Goal: Task Accomplishment & Management: Use online tool/utility

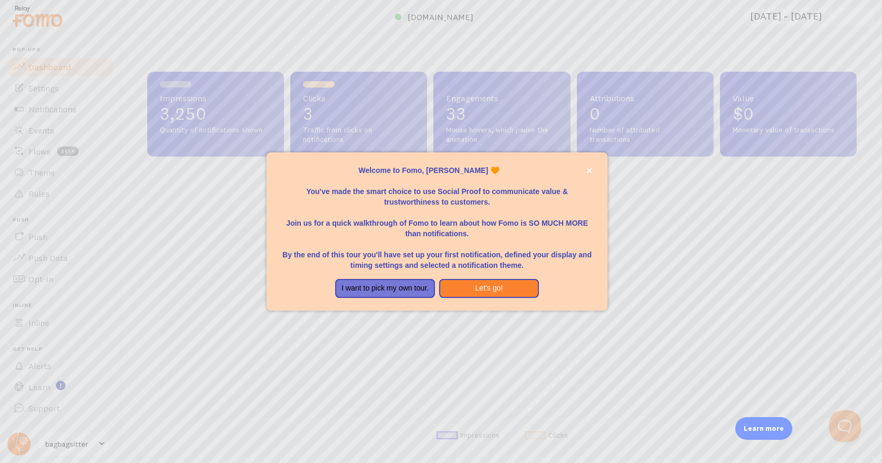
scroll to position [277, 709]
click at [484, 288] on button "Let's go!" at bounding box center [489, 288] width 100 height 19
click at [420, 291] on button "I want to pick my own tour." at bounding box center [385, 288] width 100 height 19
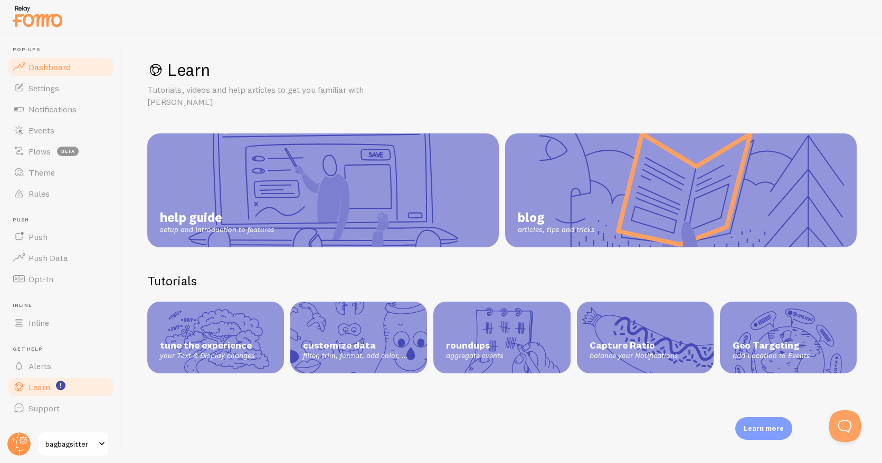
click at [67, 72] on link "Dashboard" at bounding box center [60, 66] width 109 height 21
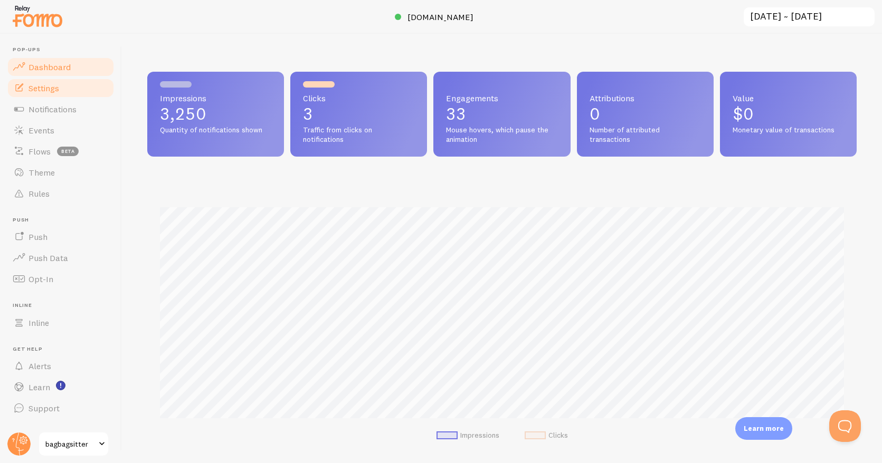
scroll to position [277, 709]
click at [56, 89] on span "Settings" at bounding box center [43, 88] width 31 height 11
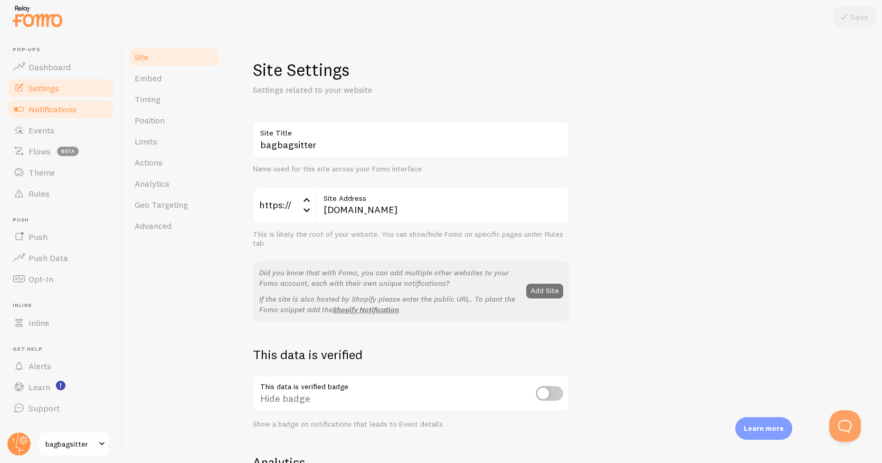
click at [44, 107] on span "Notifications" at bounding box center [52, 109] width 48 height 11
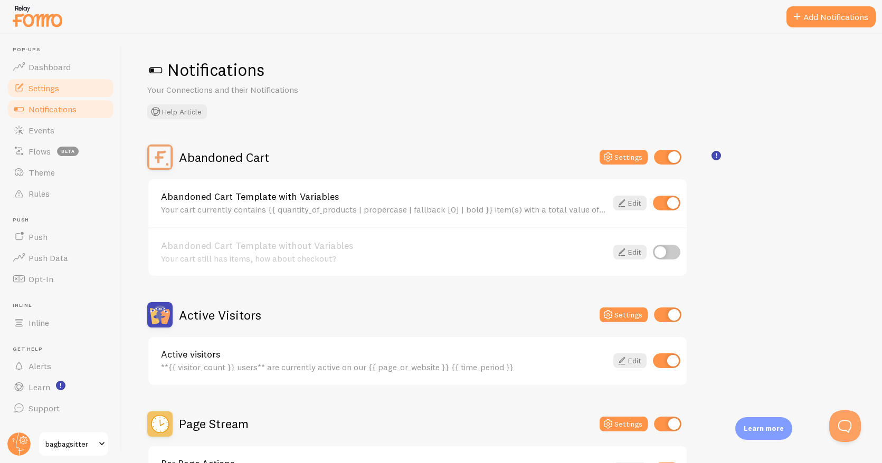
click at [41, 78] on link "Settings" at bounding box center [60, 88] width 109 height 21
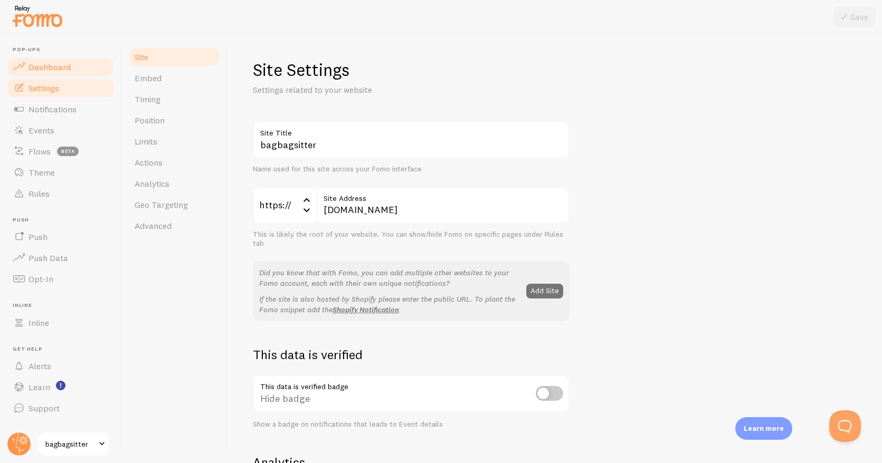
click at [54, 66] on span "Dashboard" at bounding box center [49, 67] width 42 height 11
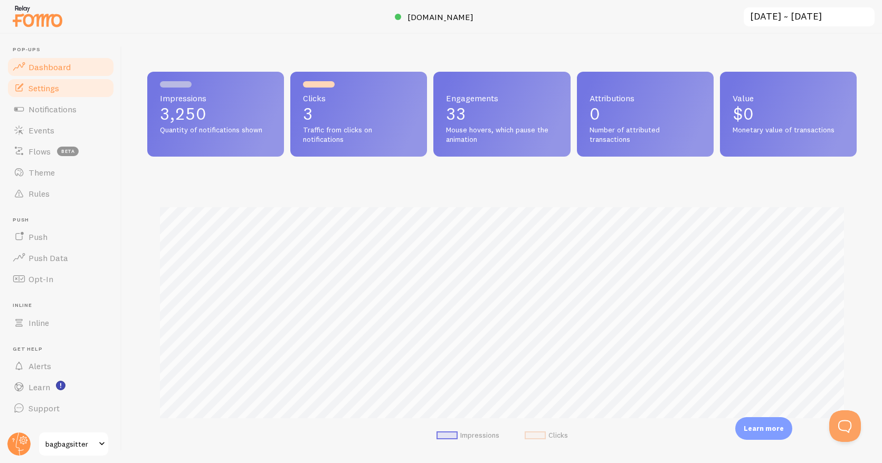
click at [61, 87] on link "Settings" at bounding box center [60, 88] width 109 height 21
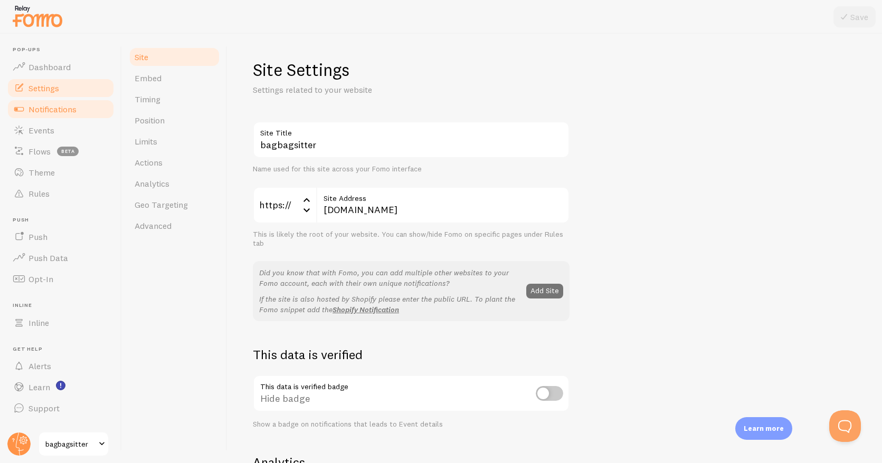
click at [75, 108] on span "Notifications" at bounding box center [52, 109] width 48 height 11
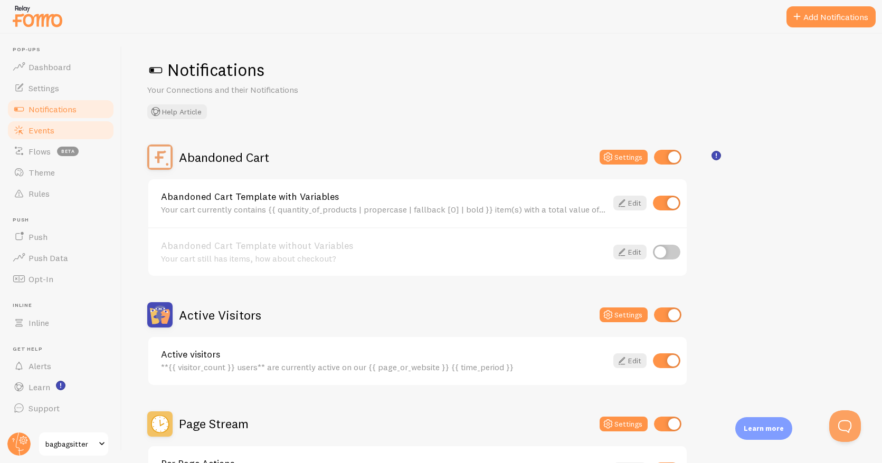
click at [43, 126] on span "Events" at bounding box center [41, 130] width 26 height 11
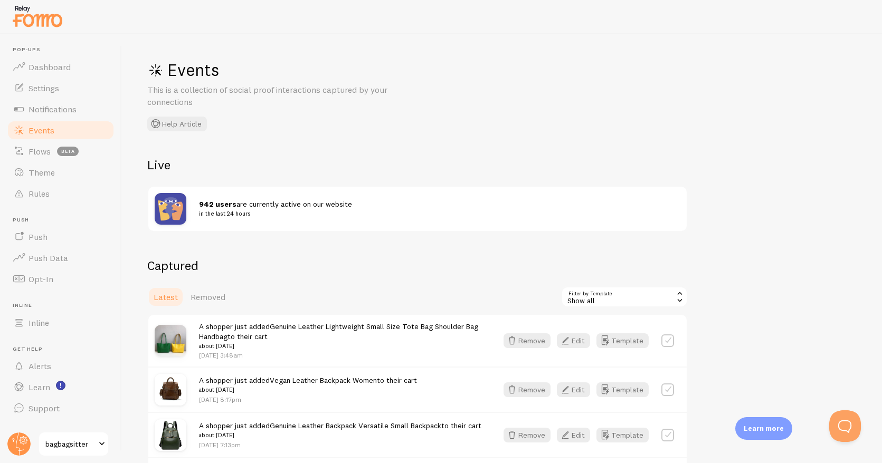
click at [168, 208] on img at bounding box center [171, 209] width 32 height 32
click at [39, 198] on span "Rules" at bounding box center [38, 193] width 21 height 11
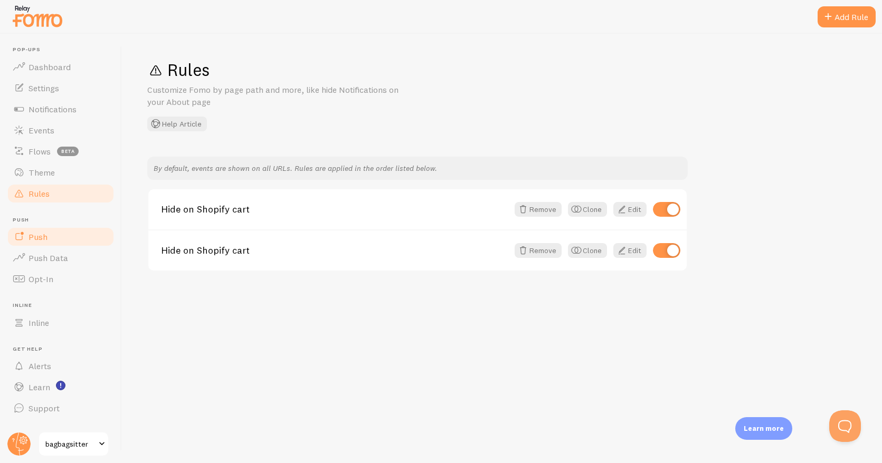
click at [46, 231] on link "Push" at bounding box center [60, 236] width 109 height 21
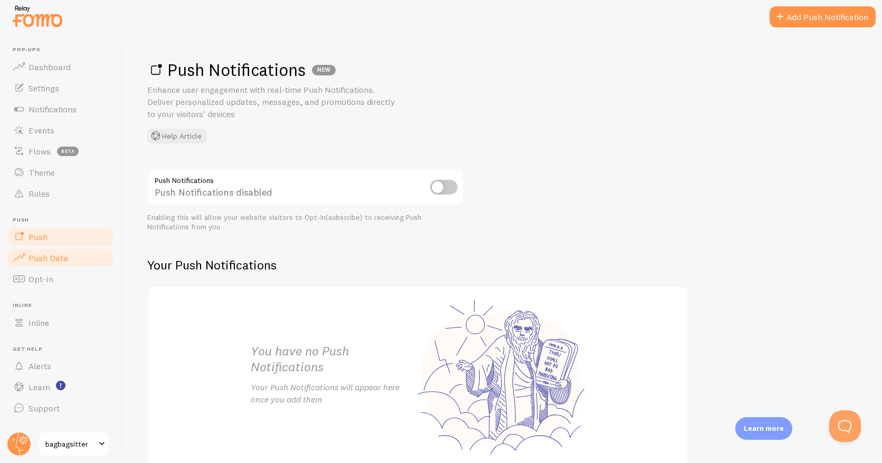
click at [62, 257] on span "Push Data" at bounding box center [48, 258] width 40 height 11
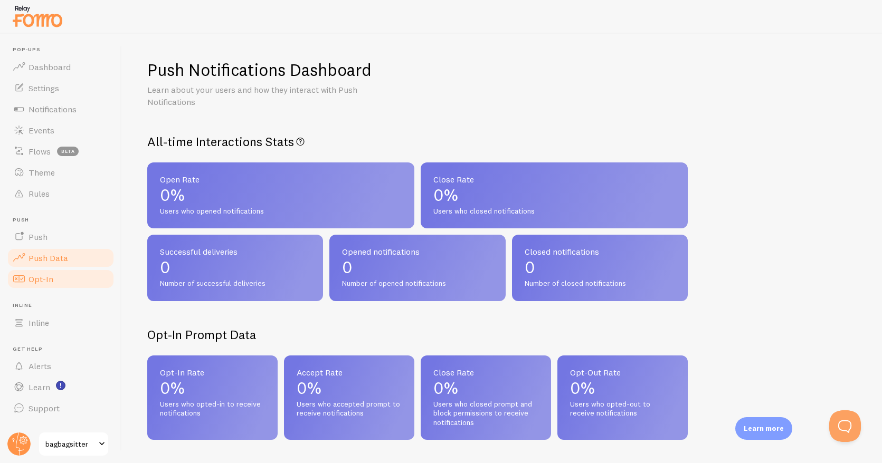
click at [54, 278] on link "Opt-In" at bounding box center [60, 279] width 109 height 21
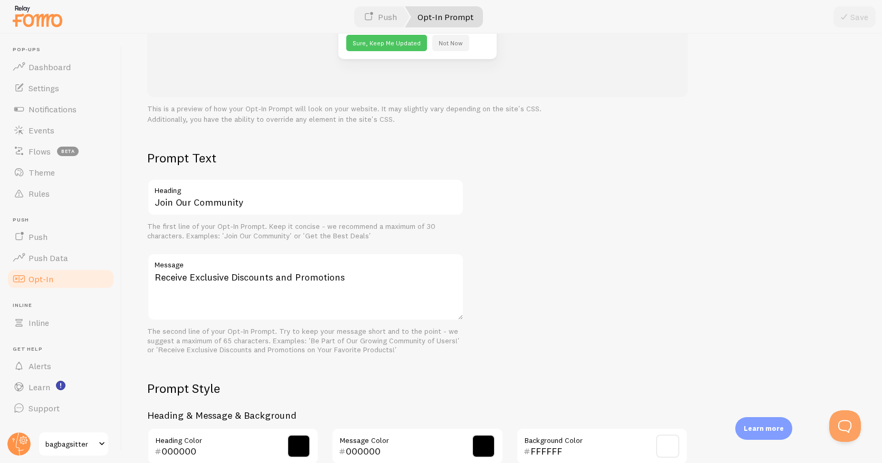
scroll to position [287, 0]
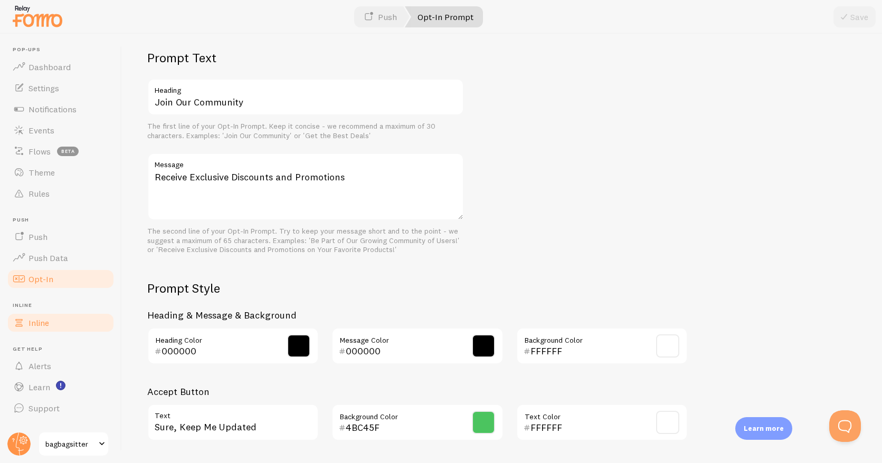
click at [43, 327] on span "Inline" at bounding box center [38, 323] width 21 height 11
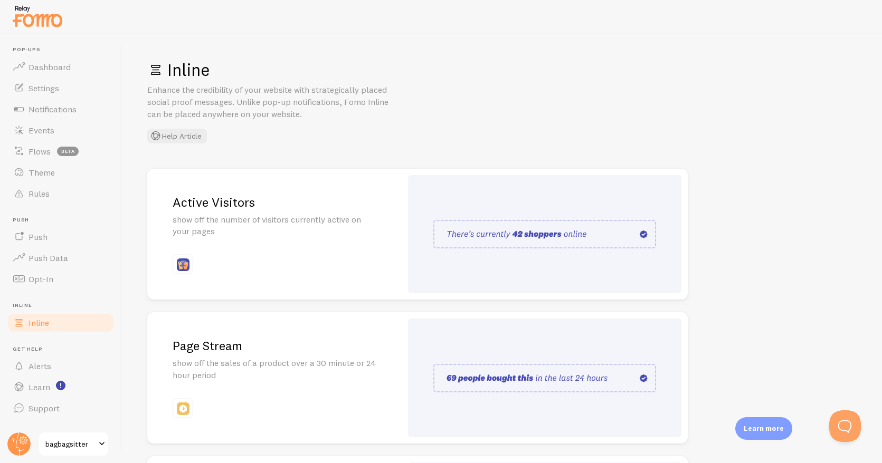
click at [254, 378] on p "show off the sales of a product over a 30 minute or 24 hour period" at bounding box center [275, 369] width 204 height 24
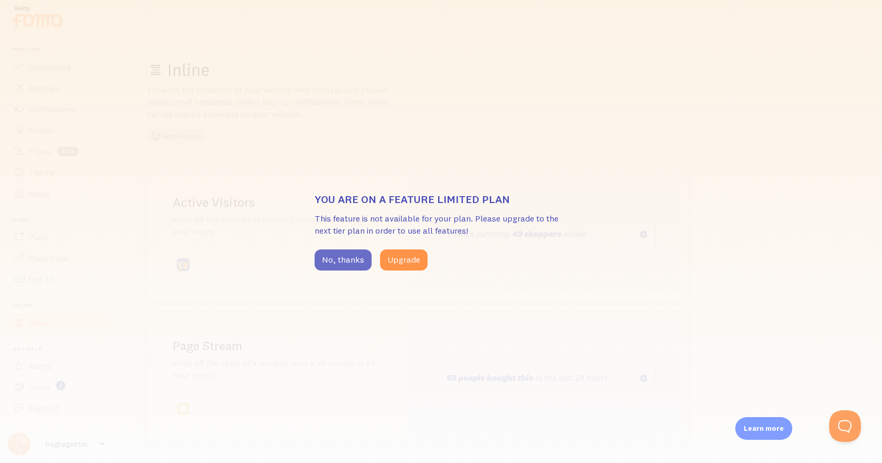
click at [331, 258] on button "No, thanks" at bounding box center [342, 260] width 57 height 21
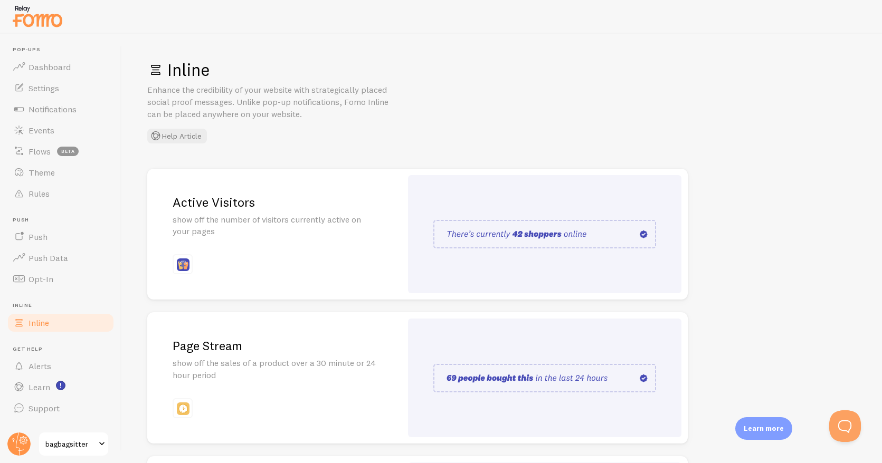
click at [305, 265] on div "Active Visitors show off the number of visitors currently active on your pages" at bounding box center [274, 234] width 254 height 131
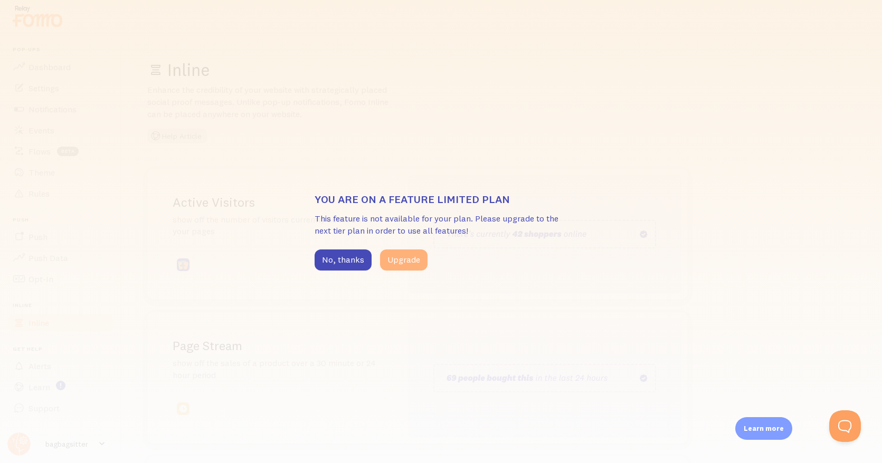
click at [393, 259] on button "Upgrade" at bounding box center [403, 260] width 47 height 21
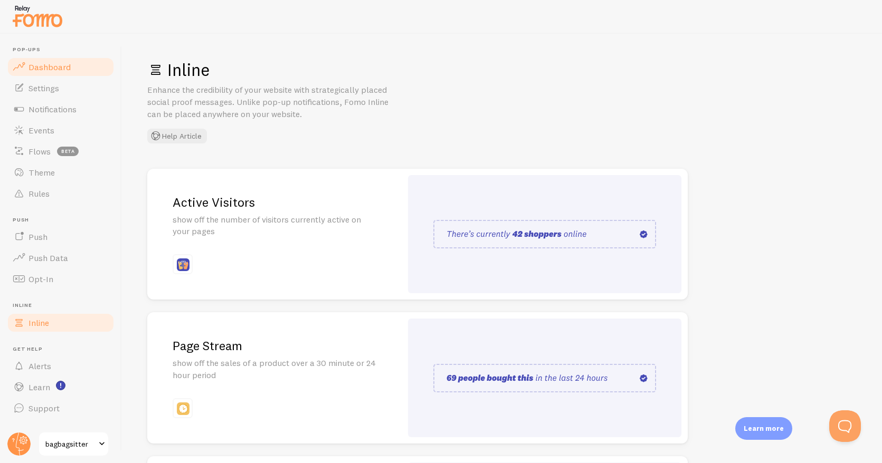
click at [49, 64] on span "Dashboard" at bounding box center [49, 67] width 42 height 11
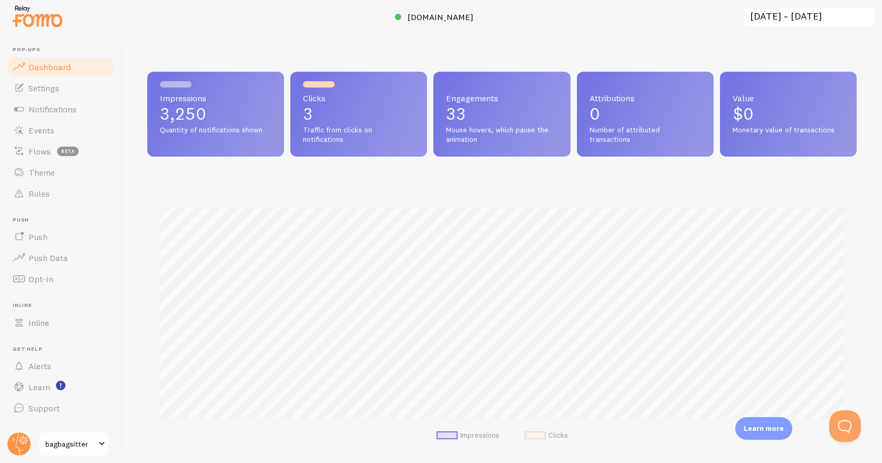
scroll to position [277, 709]
